Goal: Complete application form

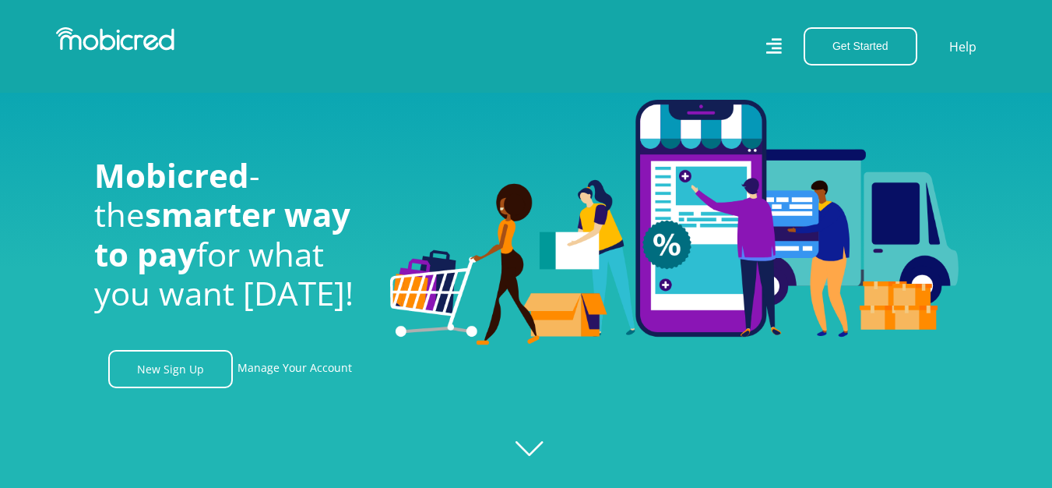
scroll to position [1636, 0]
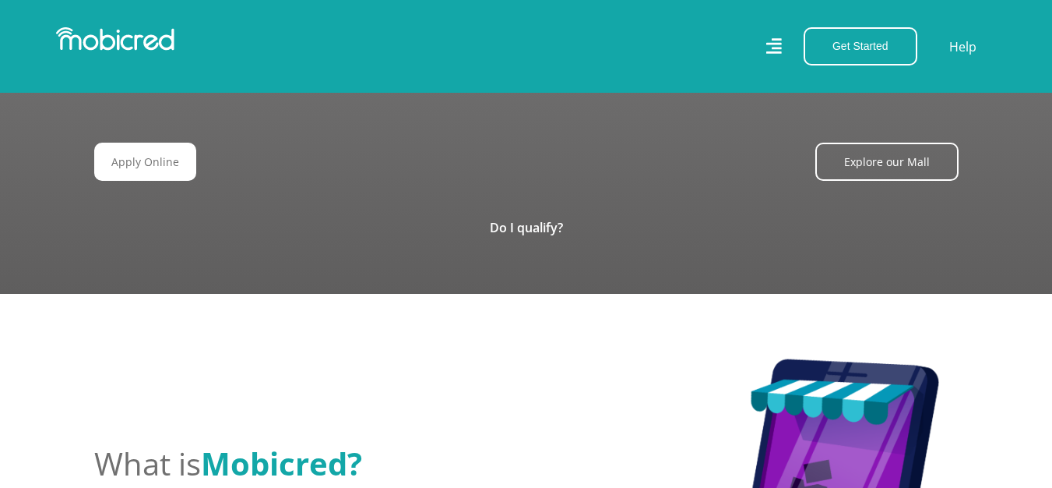
click at [153, 156] on link "Apply Online" at bounding box center [145, 162] width 102 height 38
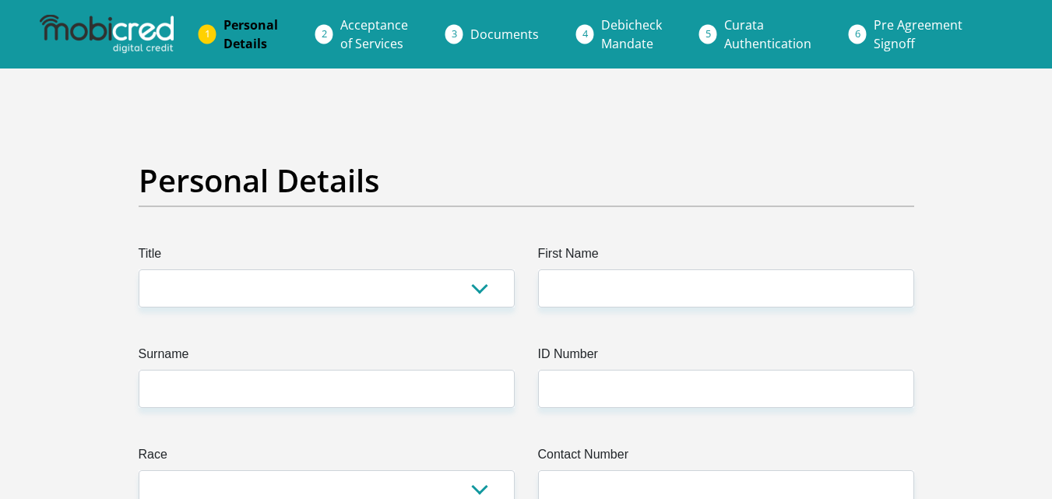
click at [119, 26] on img at bounding box center [107, 34] width 134 height 39
click at [125, 48] on img at bounding box center [107, 34] width 134 height 39
click at [131, 30] on img at bounding box center [107, 34] width 134 height 39
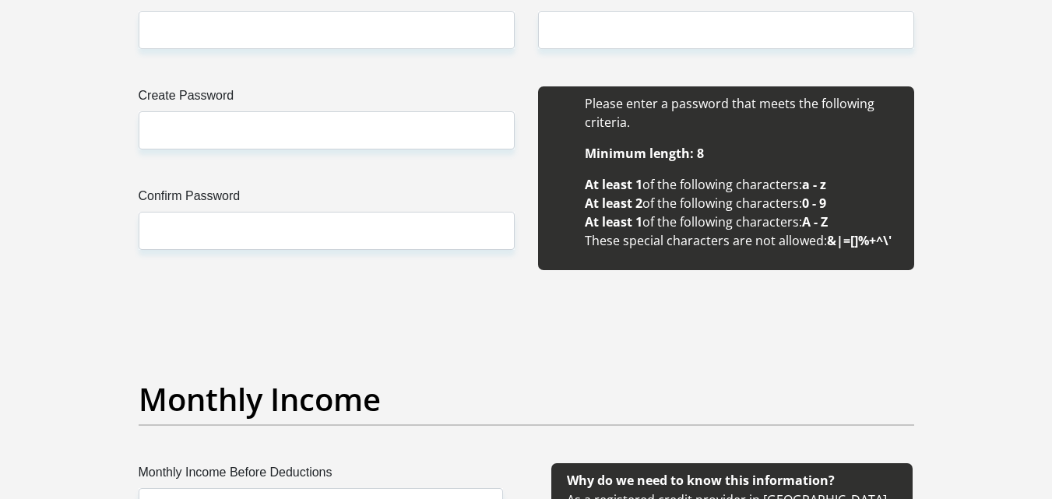
scroll to position [1792, 0]
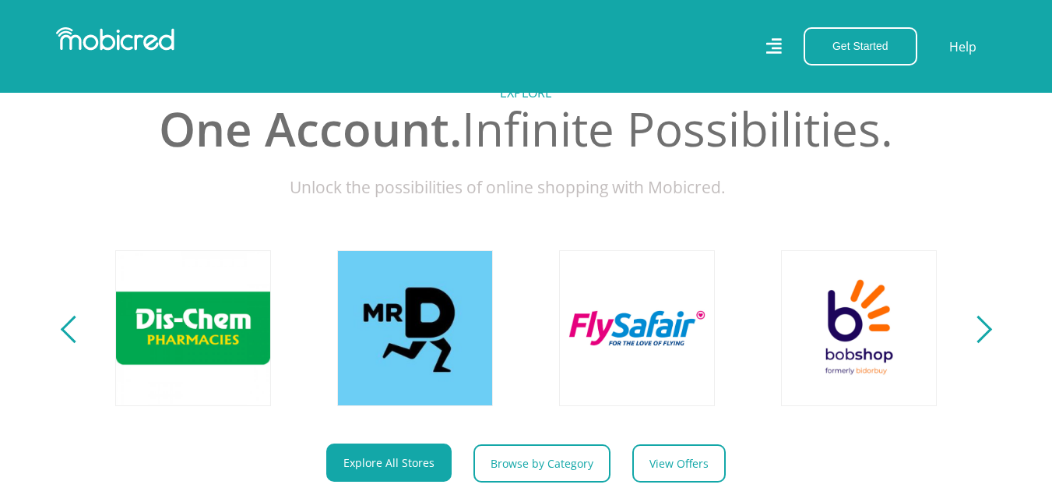
scroll to position [526, 0]
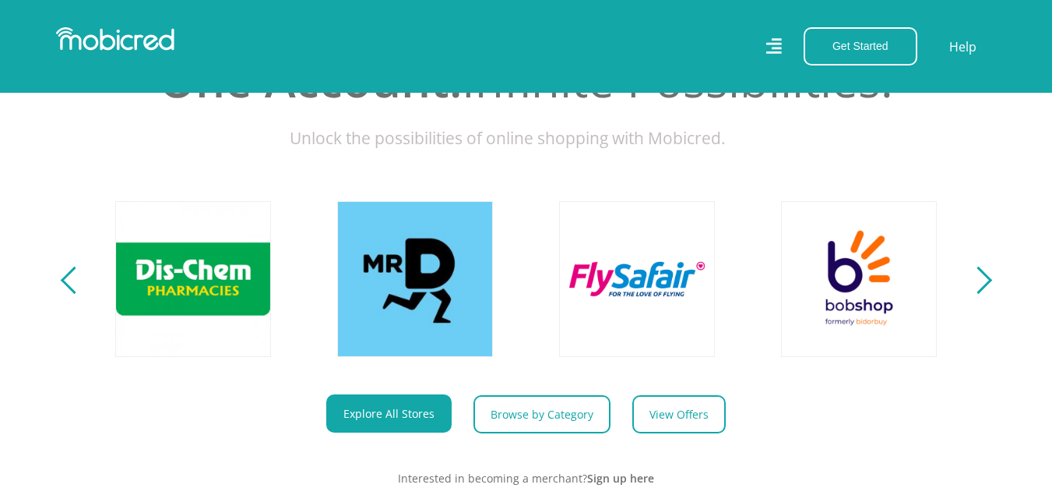
click at [983, 294] on div "Next" at bounding box center [977, 279] width 27 height 27
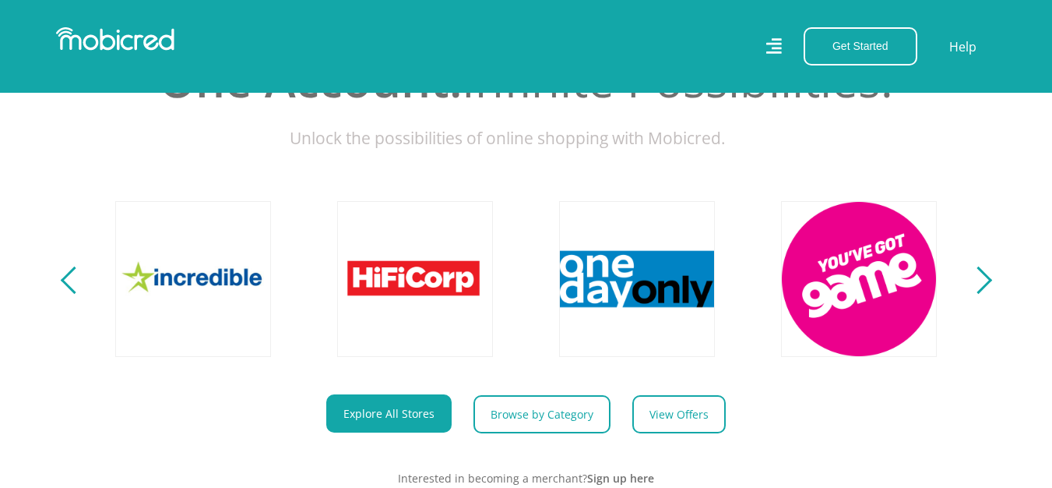
scroll to position [0, 2886]
click at [989, 290] on div "Next" at bounding box center [977, 279] width 27 height 27
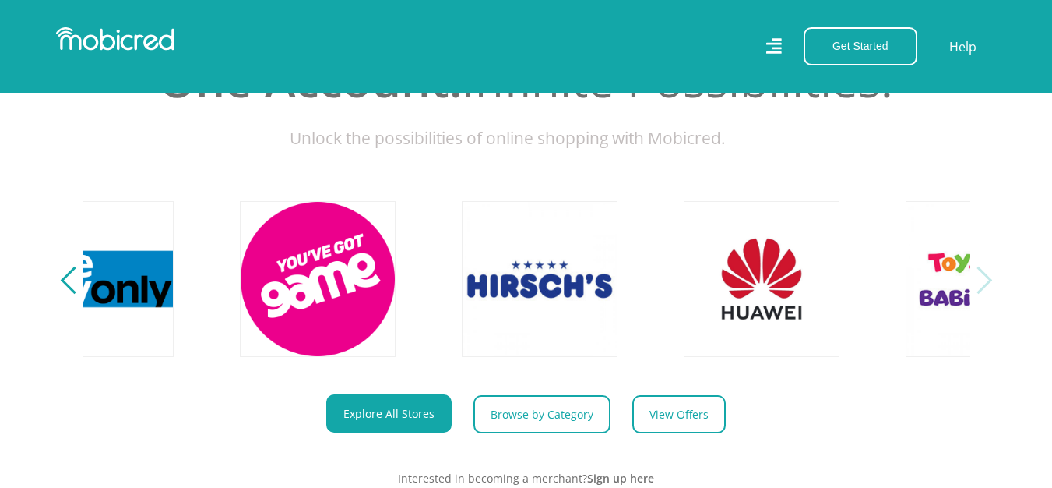
scroll to position [0, 3552]
